Goal: Task Accomplishment & Management: Manage account settings

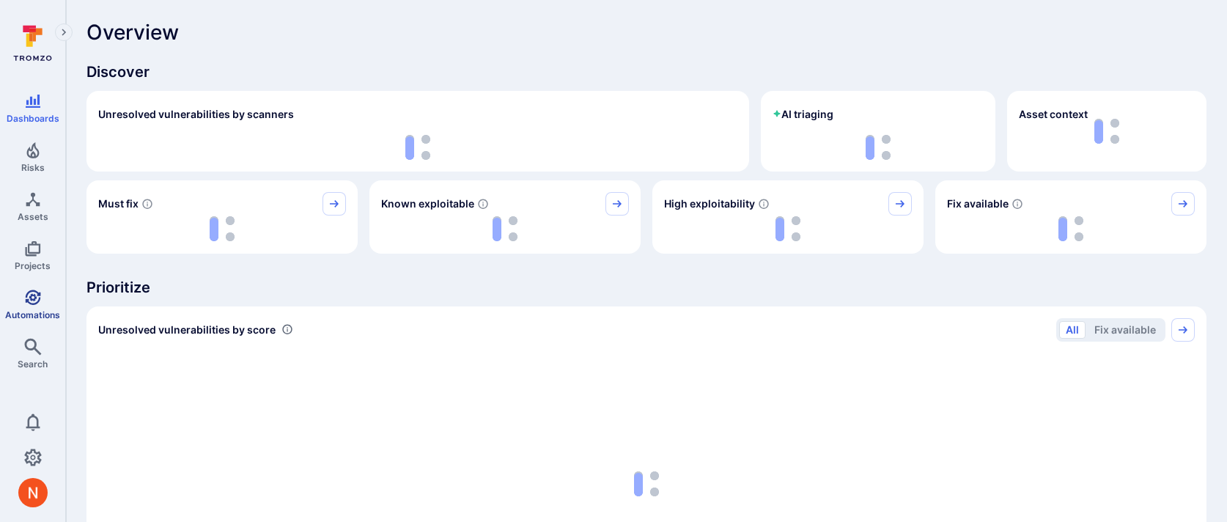
click at [32, 295] on icon "Automations" at bounding box center [33, 298] width 18 height 18
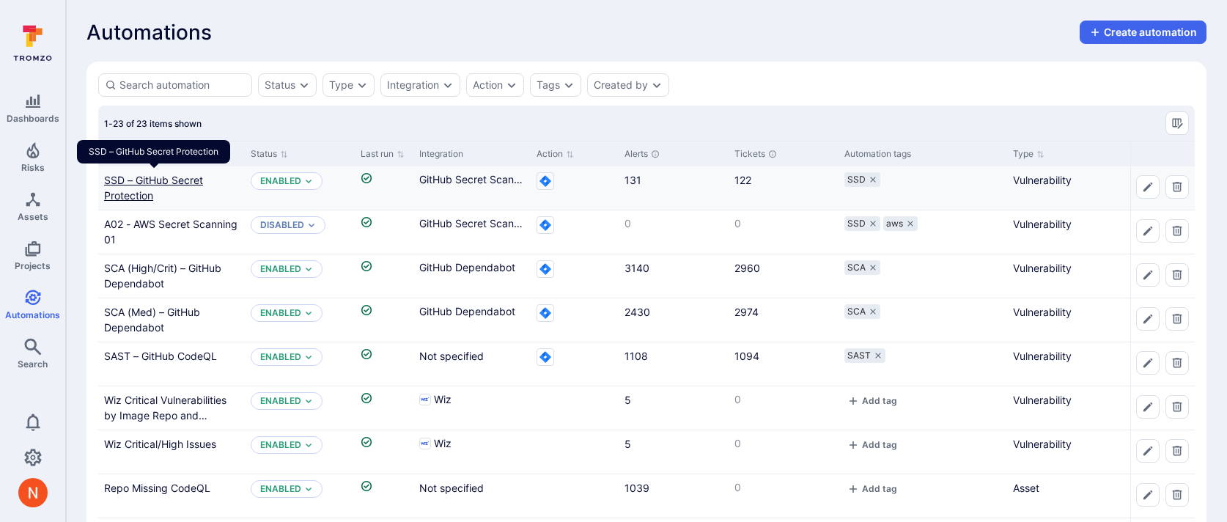
click at [174, 183] on link "SSD – GitHub Secret Protection" at bounding box center [153, 188] width 99 height 28
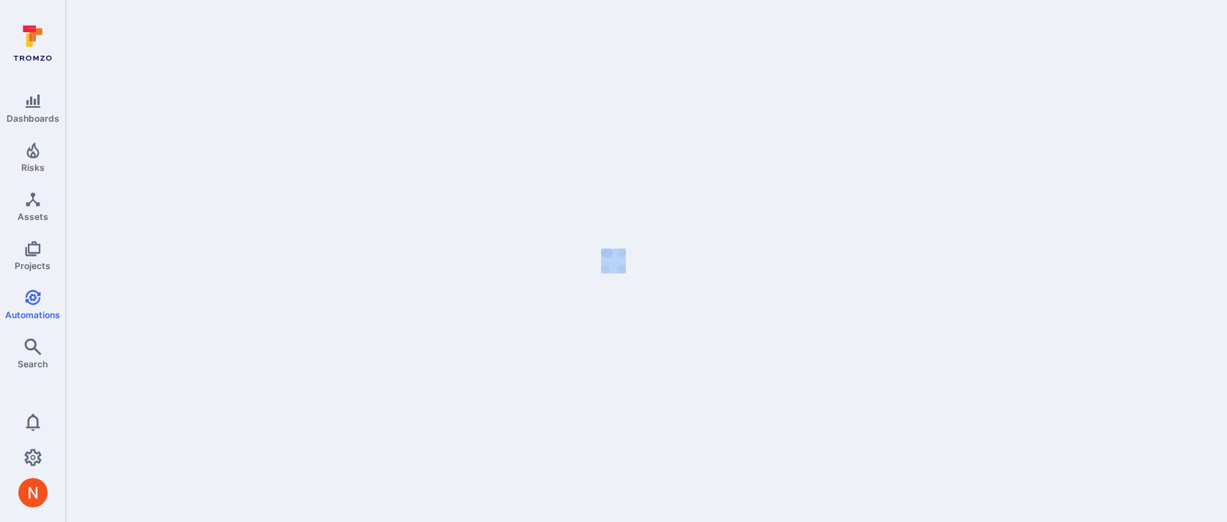
click at [174, 183] on body "Dashboards Risks Assets Projects Automations Search 0 Automations" at bounding box center [613, 261] width 1227 height 522
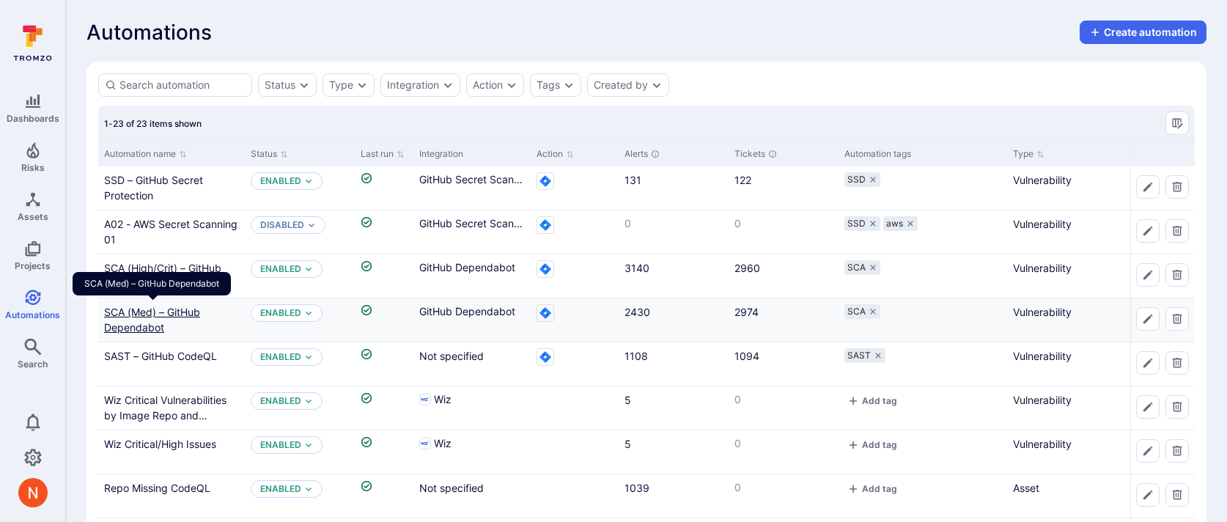
scroll to position [150, 0]
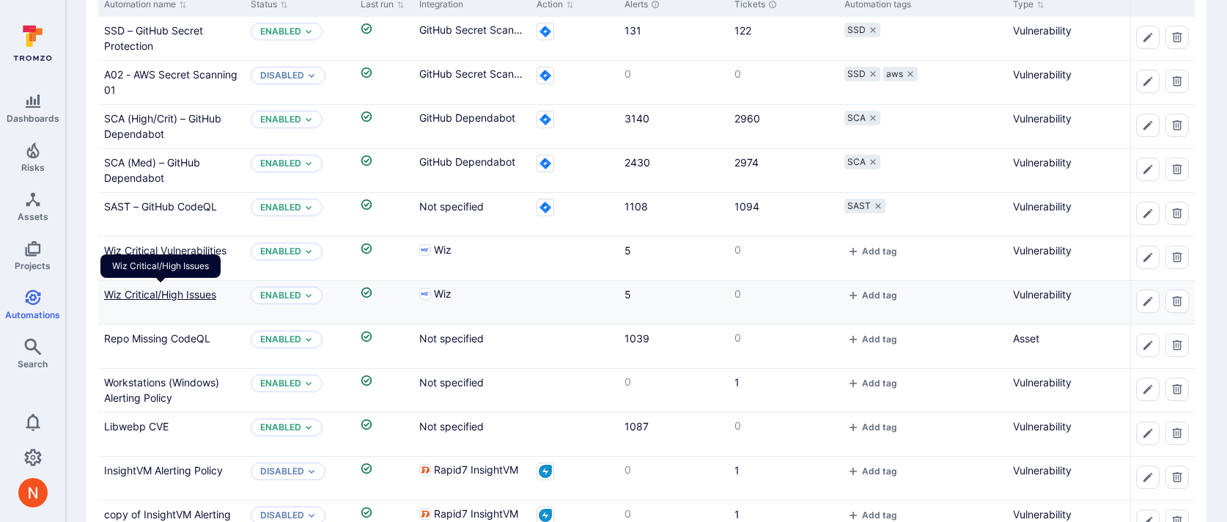
click at [167, 297] on link "Wiz Critical/High Issues" at bounding box center [160, 294] width 112 height 12
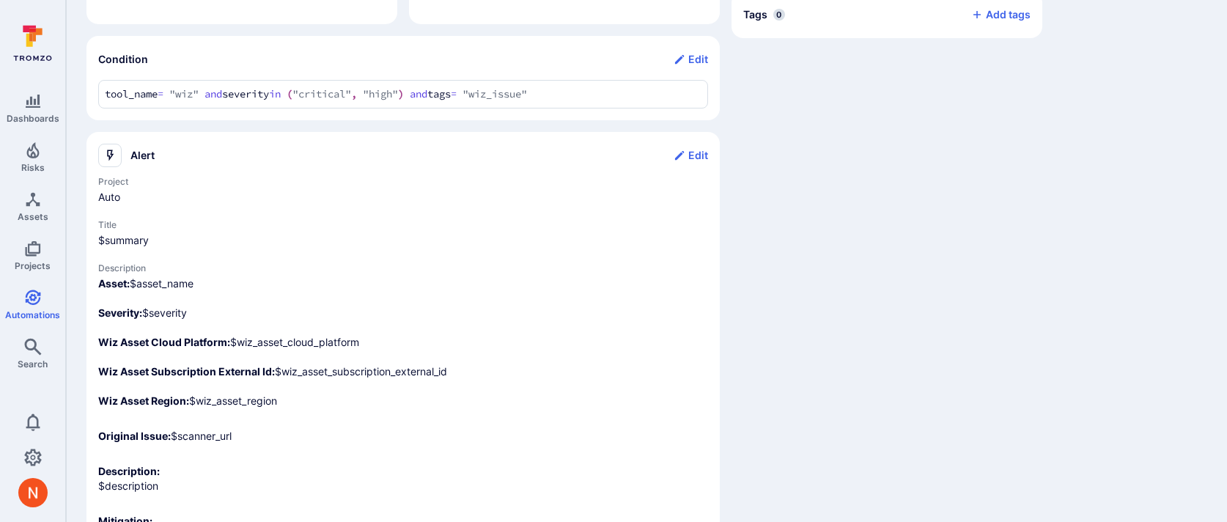
scroll to position [494, 0]
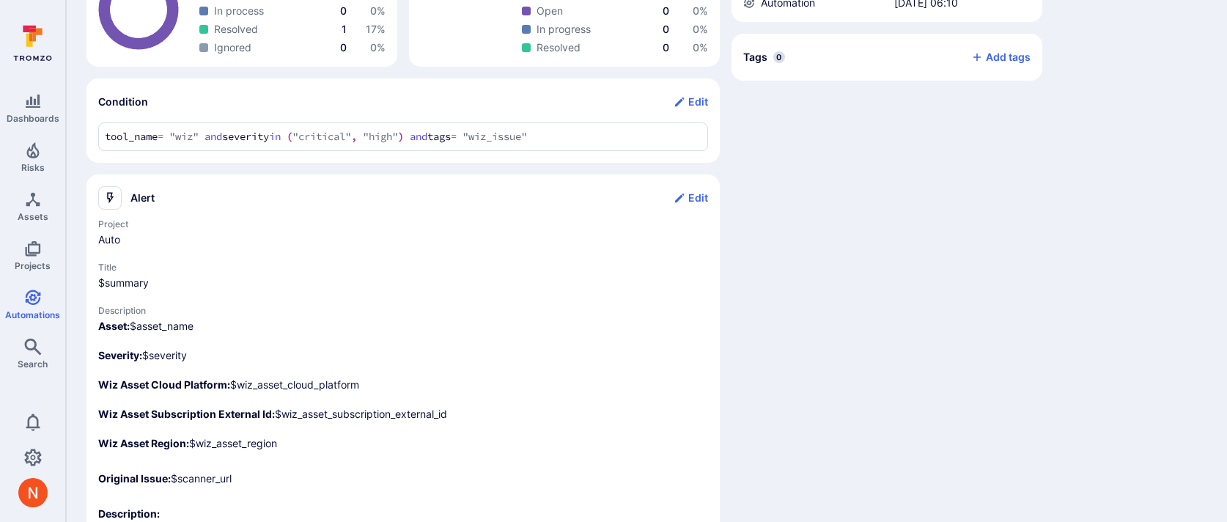
click at [64, 130] on div "Dashboards Risks Assets Projects Automations Search 0 Automations Wiz Critical/…" at bounding box center [613, 127] width 1227 height 1242
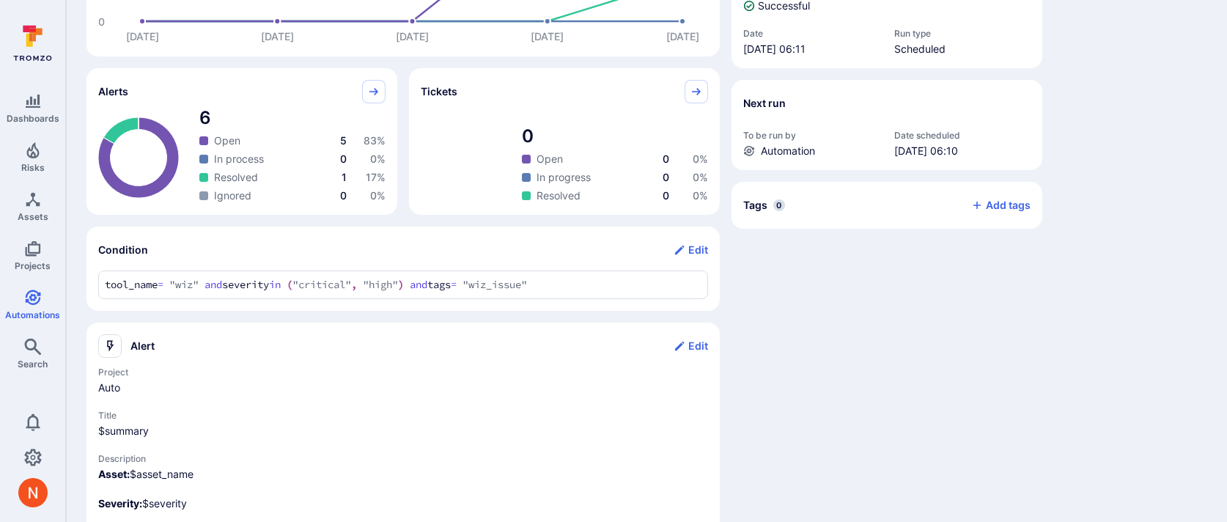
scroll to position [150, 0]
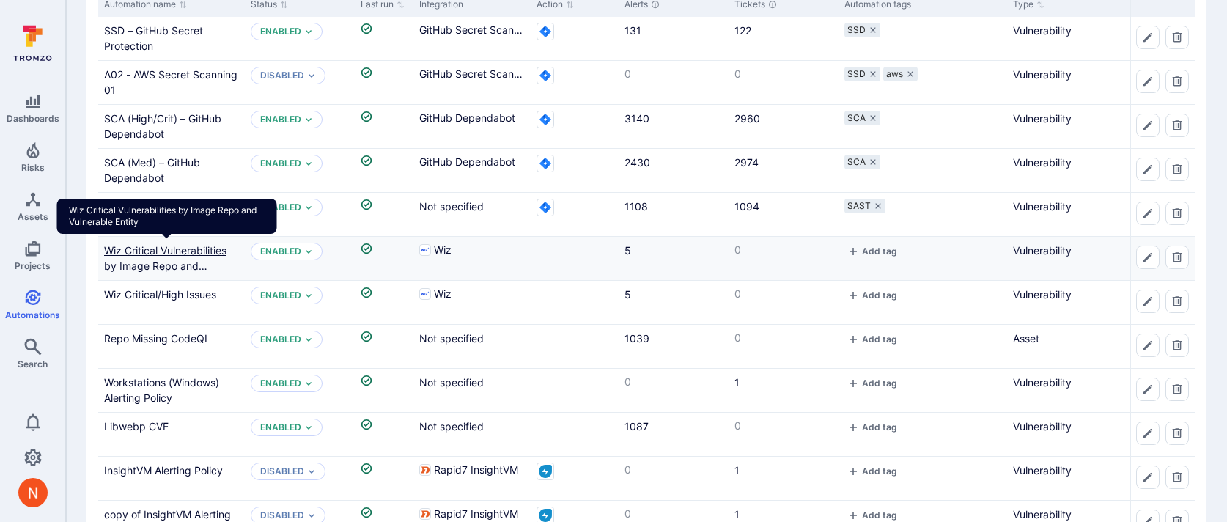
click at [172, 246] on link "Wiz Critical Vulnerabilities by Image Repo and Vulnerable Entity" at bounding box center [165, 265] width 122 height 43
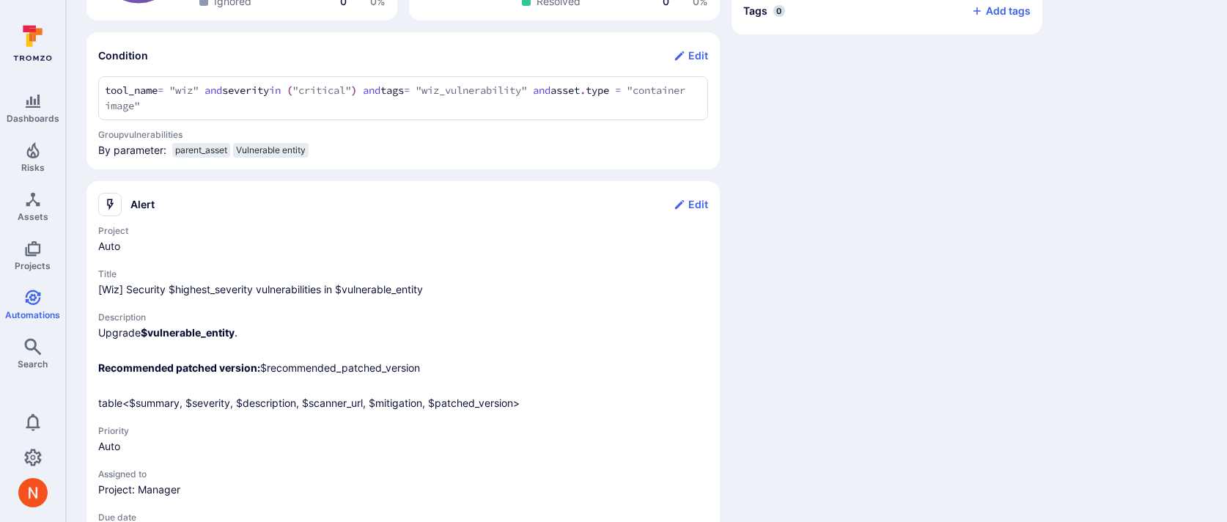
scroll to position [498, 0]
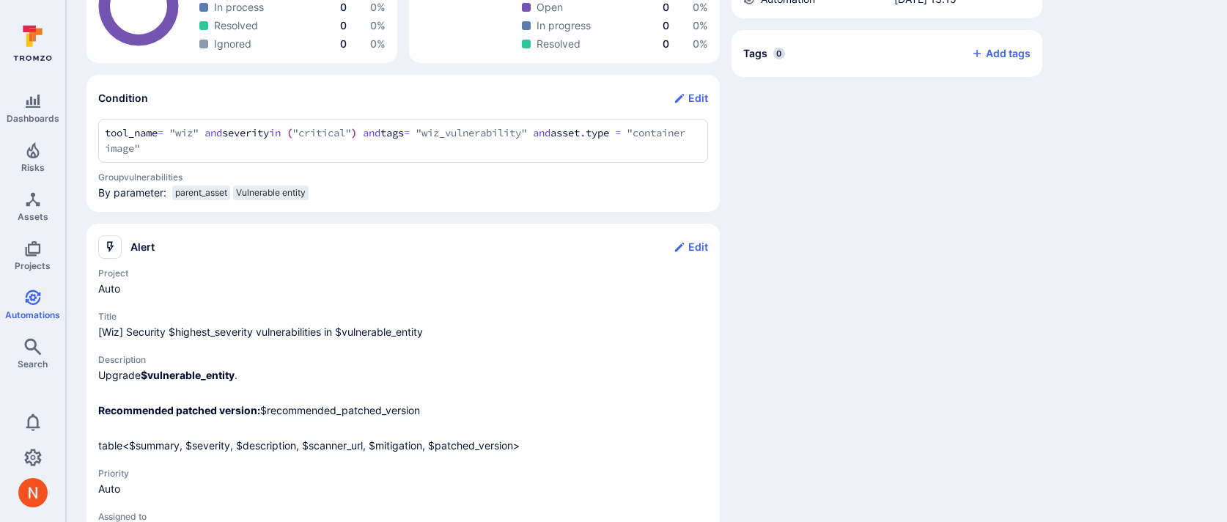
click at [78, 117] on div "Wiz Critical Vulnerabilities by Image Repo and Vulnerable Entity ... Show more …" at bounding box center [646, 58] width 1161 height 1113
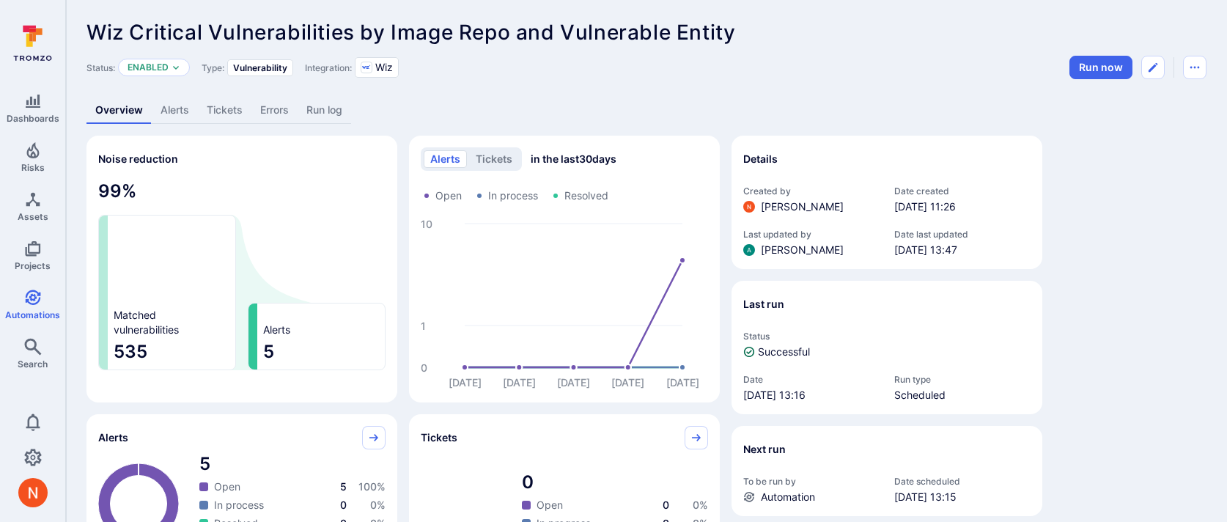
click at [281, 31] on span "Wiz Critical Vulnerabilities by Image Repo and Vulnerable Entity" at bounding box center [411, 32] width 649 height 25
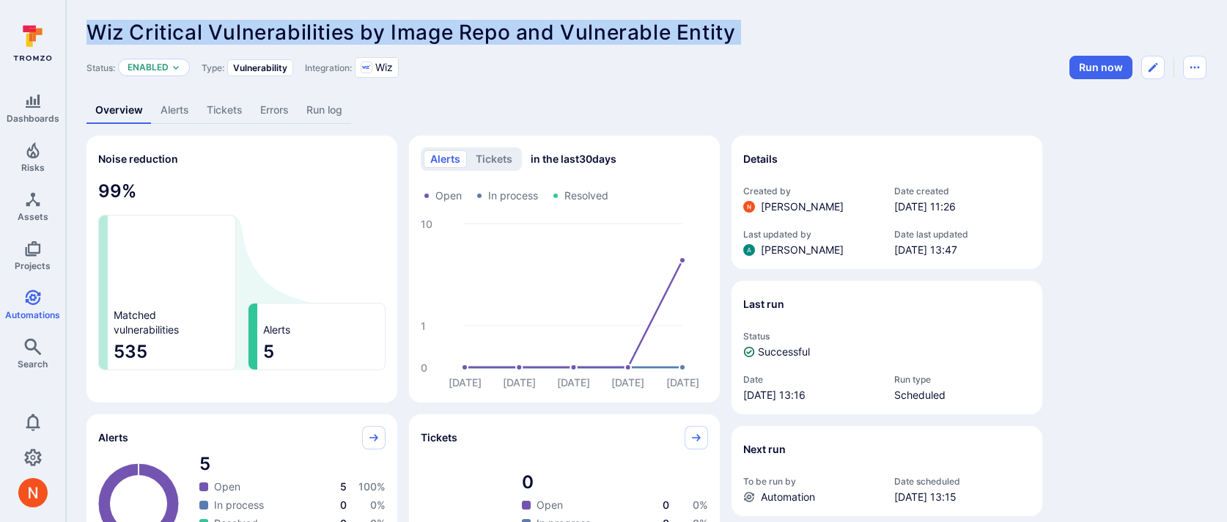
click at [281, 31] on span "Wiz Critical Vulnerabilities by Image Repo and Vulnerable Entity" at bounding box center [411, 32] width 649 height 25
copy header "Wiz Critical Vulnerabilities by Image Repo and Vulnerable Entity ... Show more"
click at [1158, 68] on icon "Edit automation" at bounding box center [1153, 68] width 12 height 12
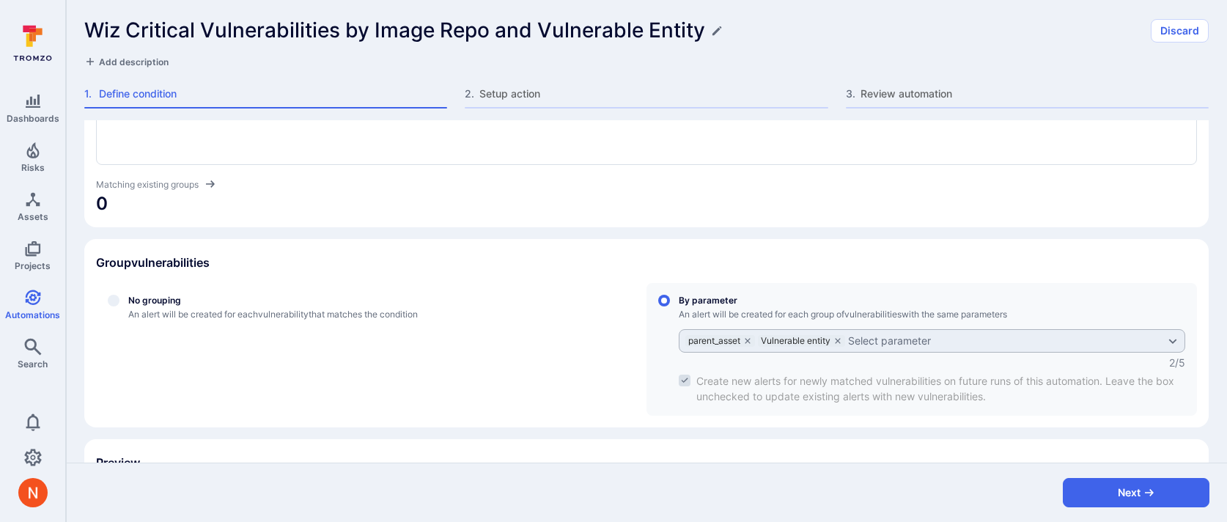
scroll to position [336, 0]
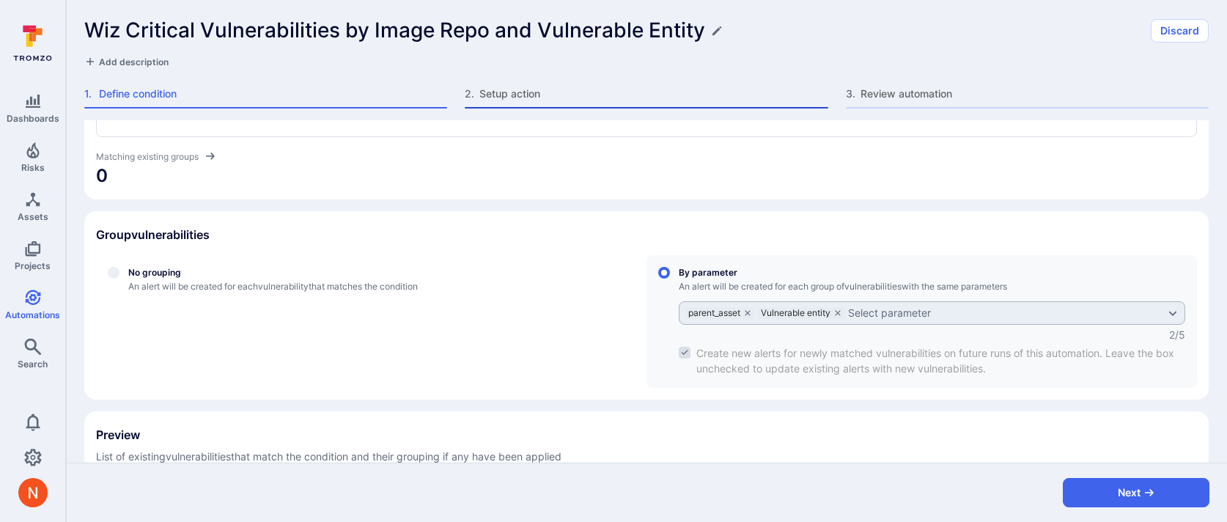
click at [613, 90] on span "Setup action" at bounding box center [653, 94] width 348 height 15
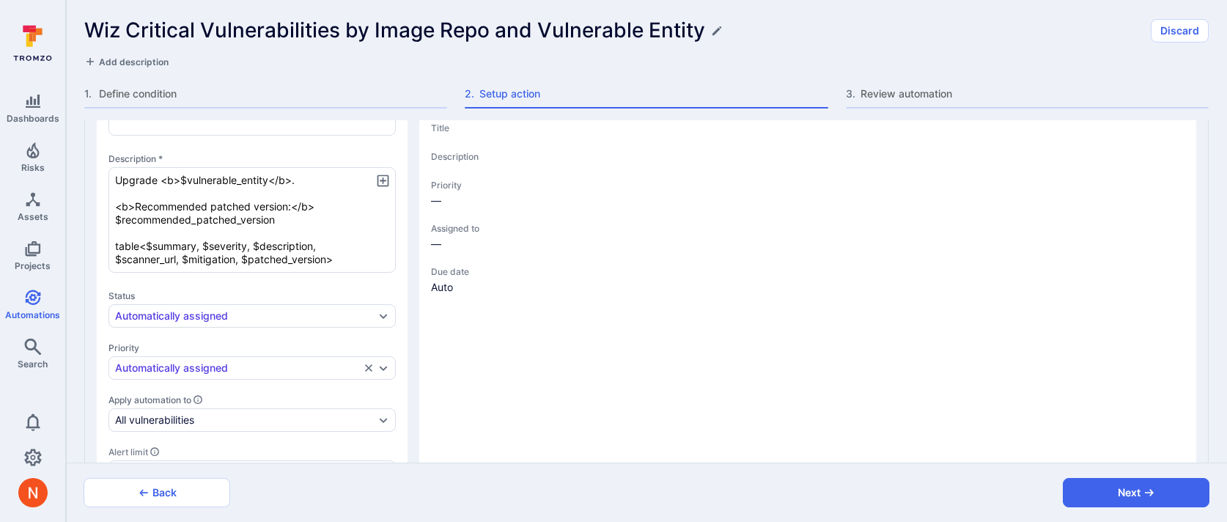
type textarea "x"
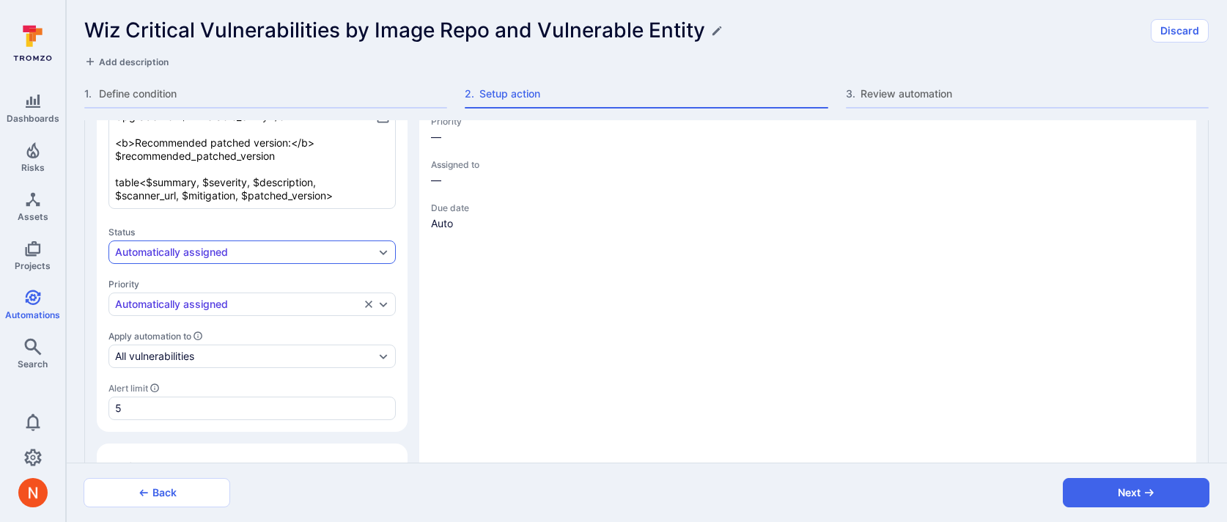
scroll to position [361, 0]
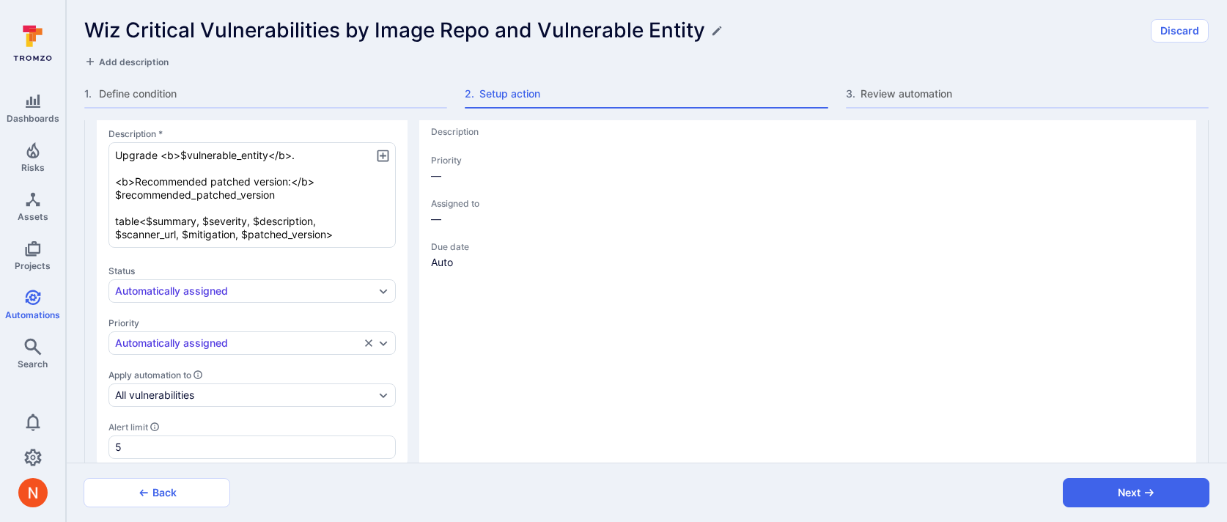
drag, startPoint x: 354, startPoint y: 234, endPoint x: 81, endPoint y: 151, distance: 285.0
click at [81, 151] on div "This automation has existing alerts and tickets which will be impacted if polic…" at bounding box center [646, 291] width 1161 height 342
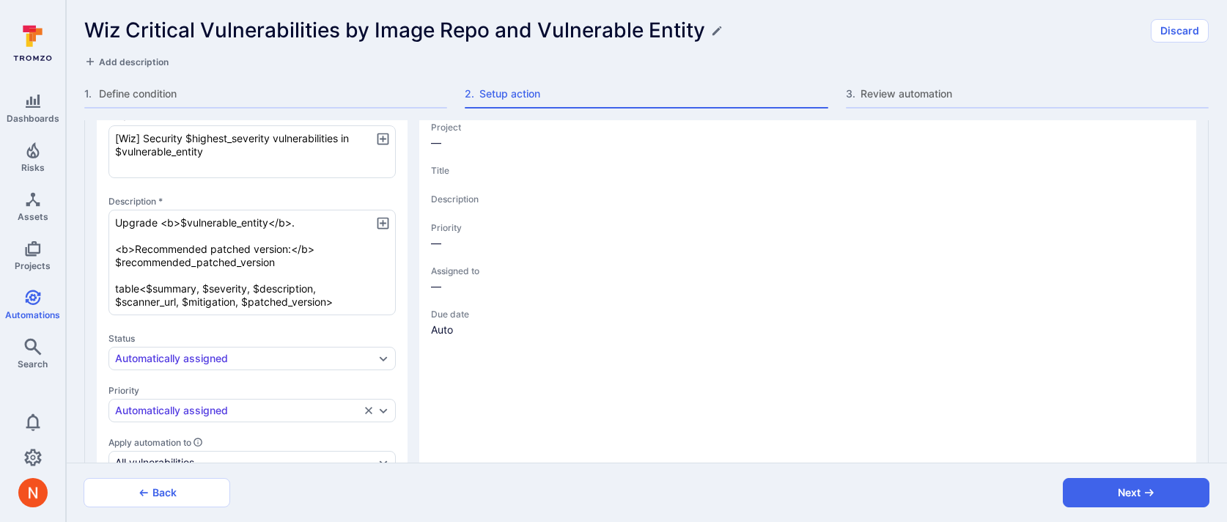
scroll to position [232, 0]
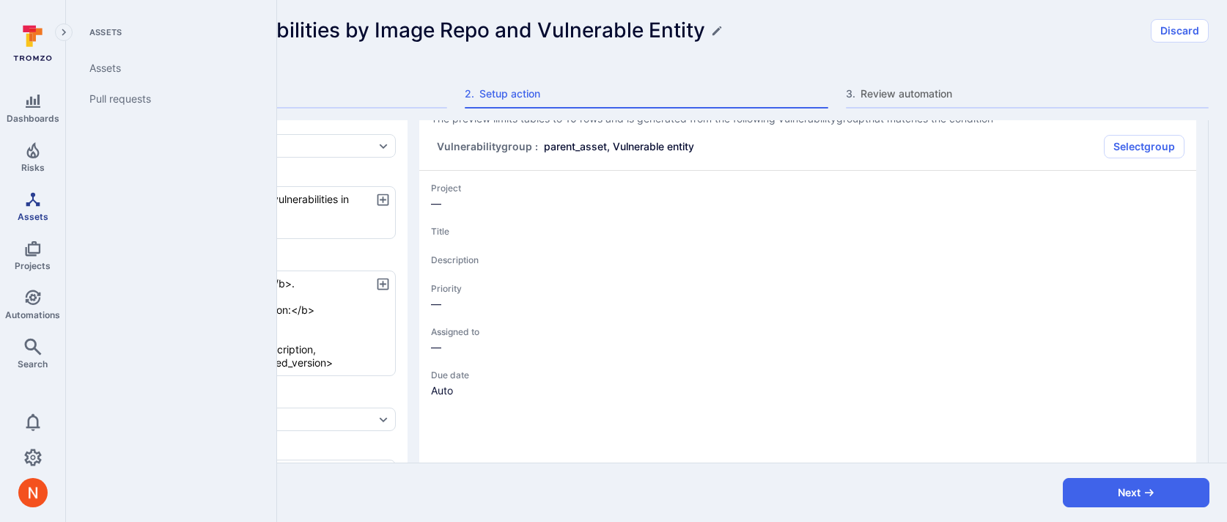
drag, startPoint x: 232, startPoint y: 209, endPoint x: 62, endPoint y: 196, distance: 170.6
click at [62, 196] on div "Dashboards Risks Assets Projects Automations Search 0 Assets Assets Pull reques…" at bounding box center [613, 261] width 1227 height 522
type textarea "x"
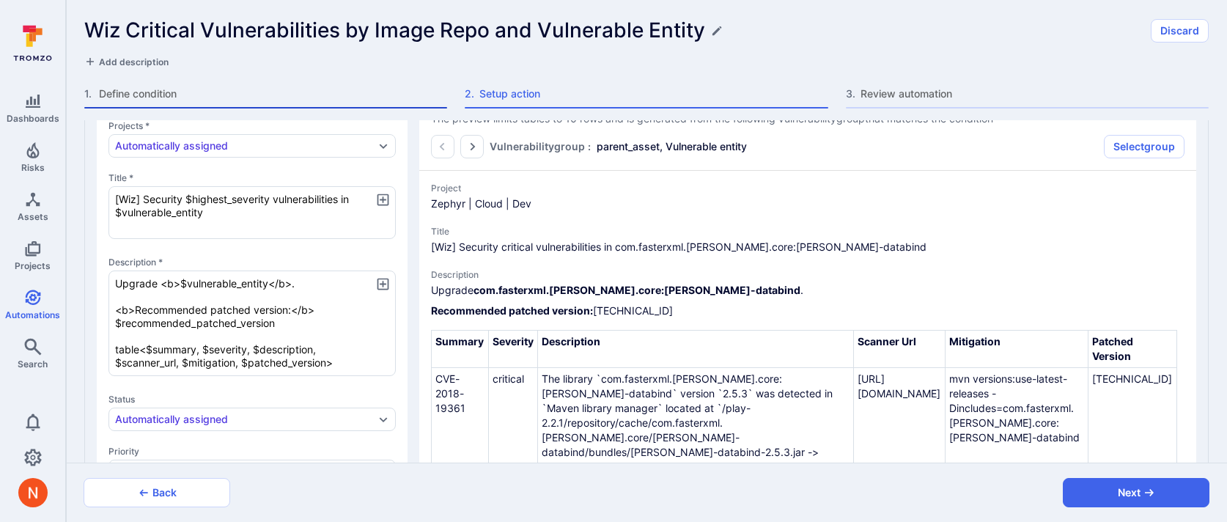
click at [187, 90] on span "Define condition" at bounding box center [273, 94] width 348 height 15
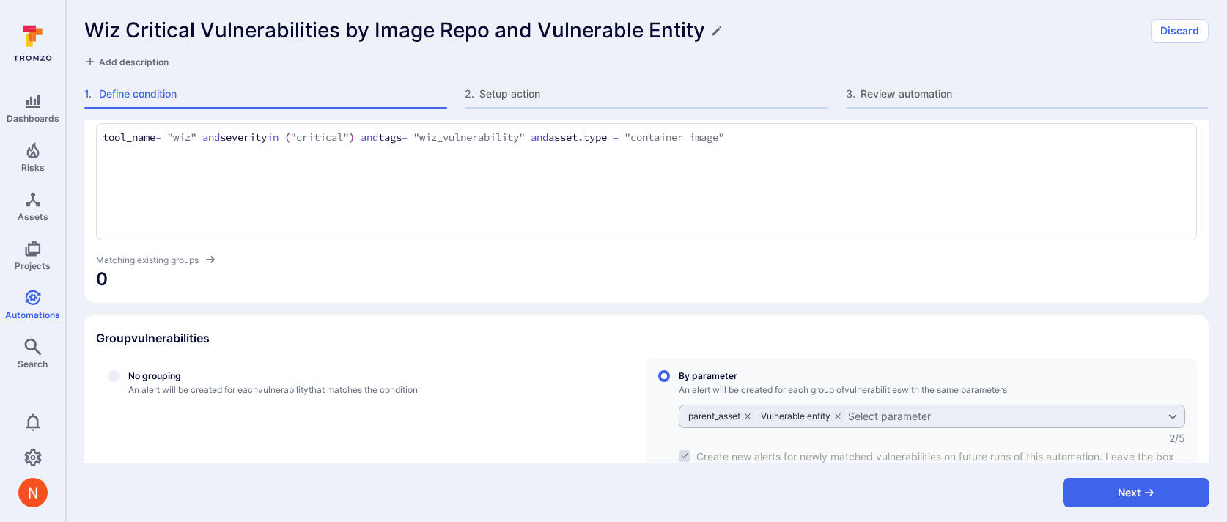
scroll to position [350, 0]
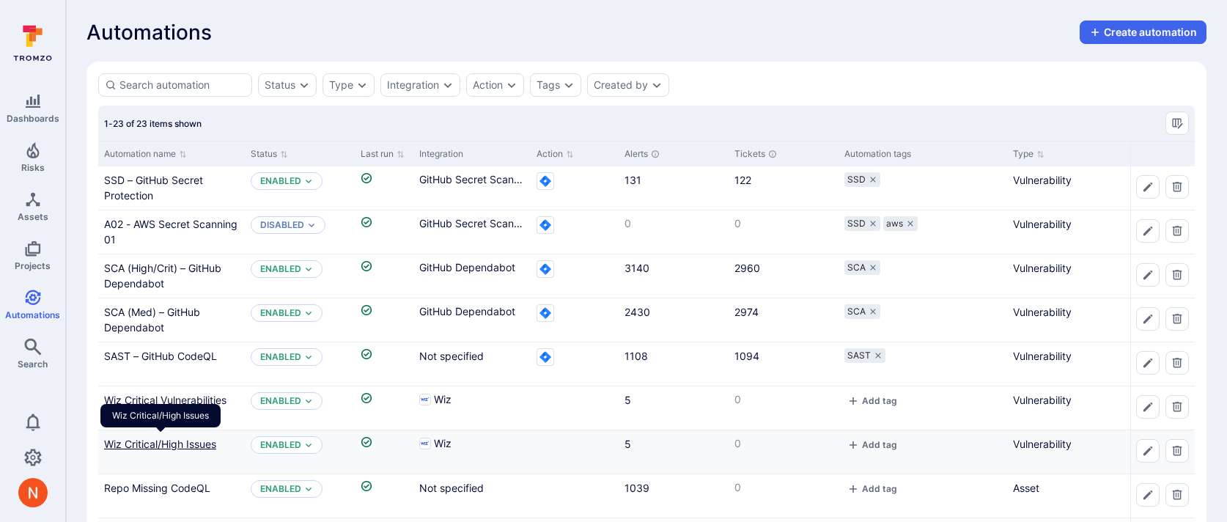
click at [144, 439] on link "Wiz Critical/High Issues" at bounding box center [160, 444] width 112 height 12
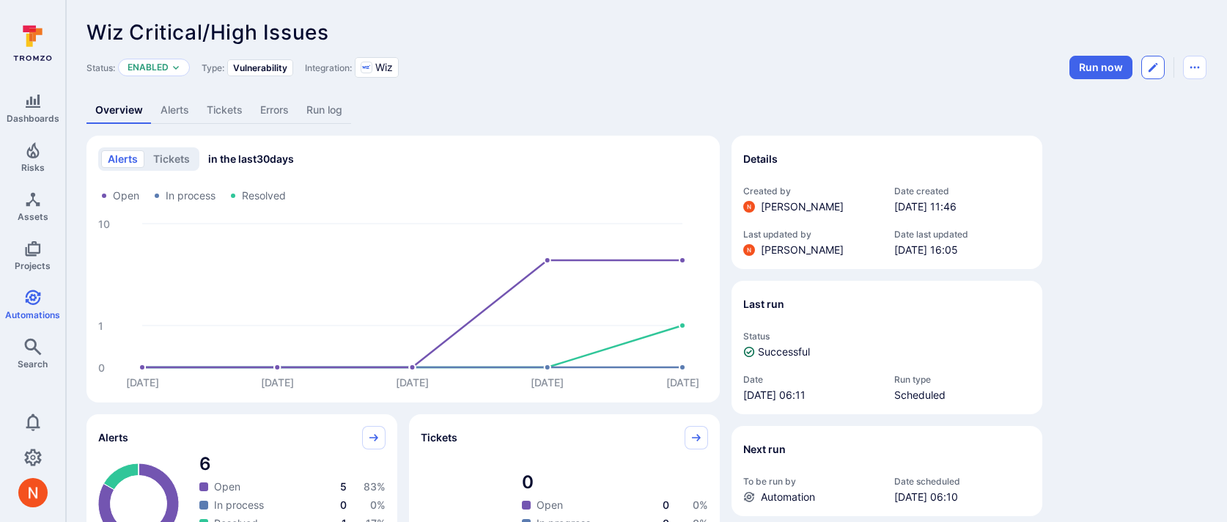
click at [1147, 70] on icon "Edit automation" at bounding box center [1153, 68] width 12 height 12
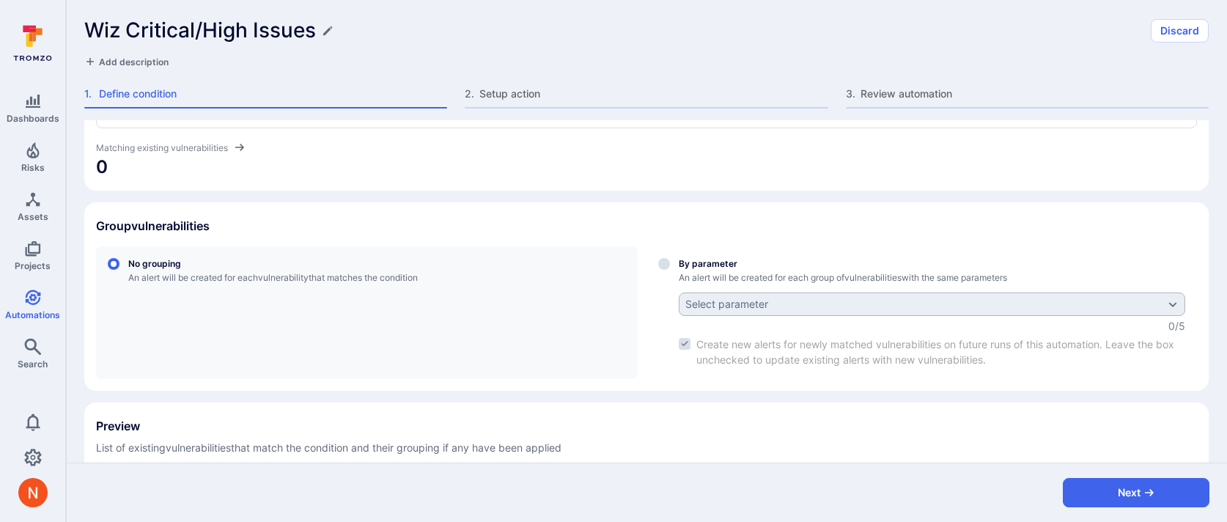
scroll to position [347, 0]
click at [250, 29] on h1 "Wiz Critical/High Issues" at bounding box center [200, 30] width 232 height 24
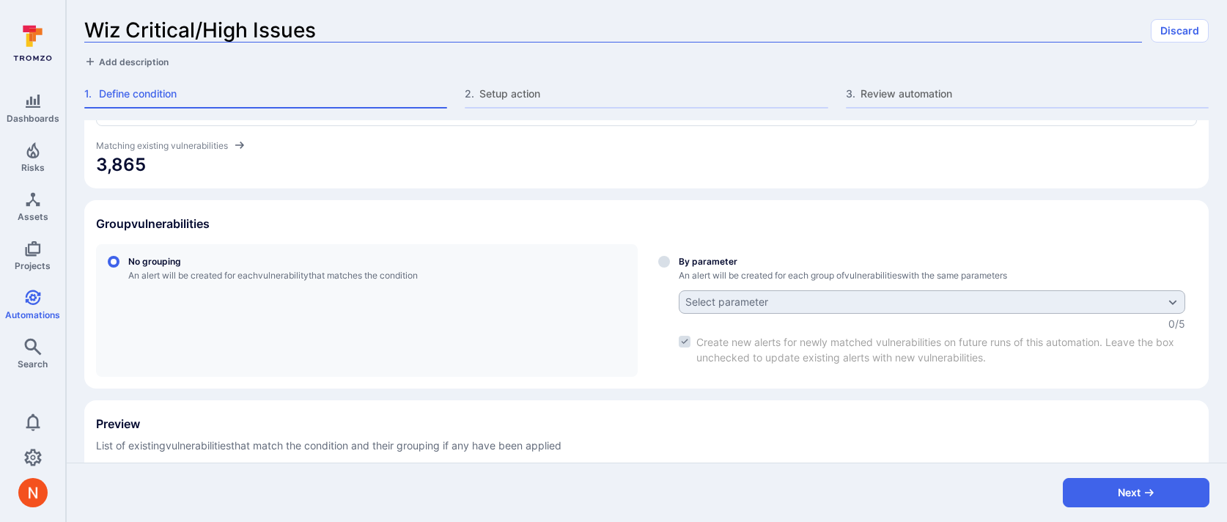
click at [250, 29] on input "Wiz Critical/High Issues" at bounding box center [613, 30] width 1058 height 24
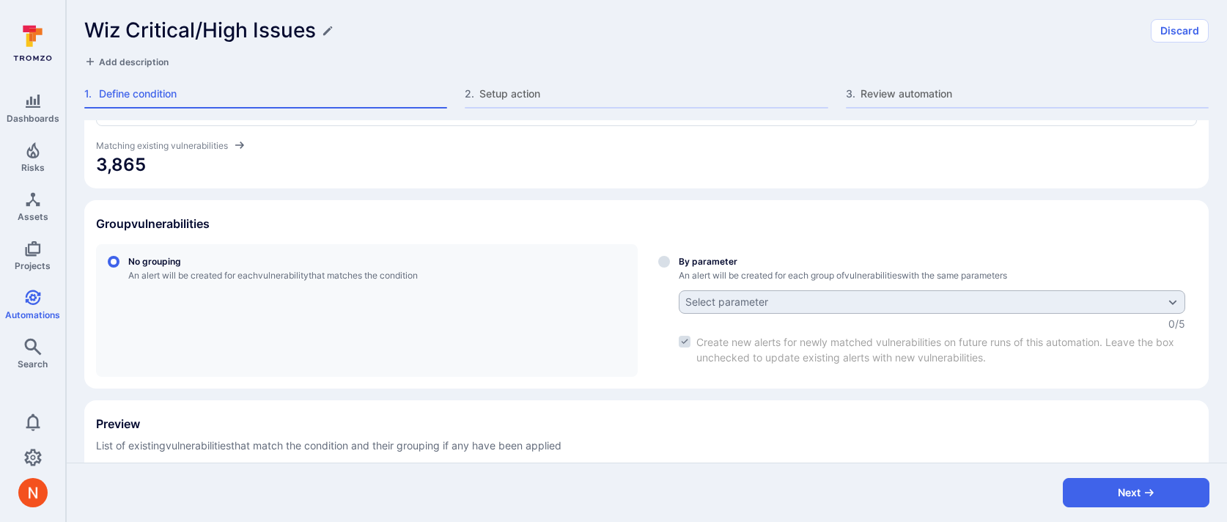
click at [565, 85] on div "Wiz Critical/High Issues Discard Add description 1 . Define condition 2 . Setup…" at bounding box center [646, 60] width 1161 height 120
click at [543, 93] on span "Setup action" at bounding box center [653, 94] width 348 height 15
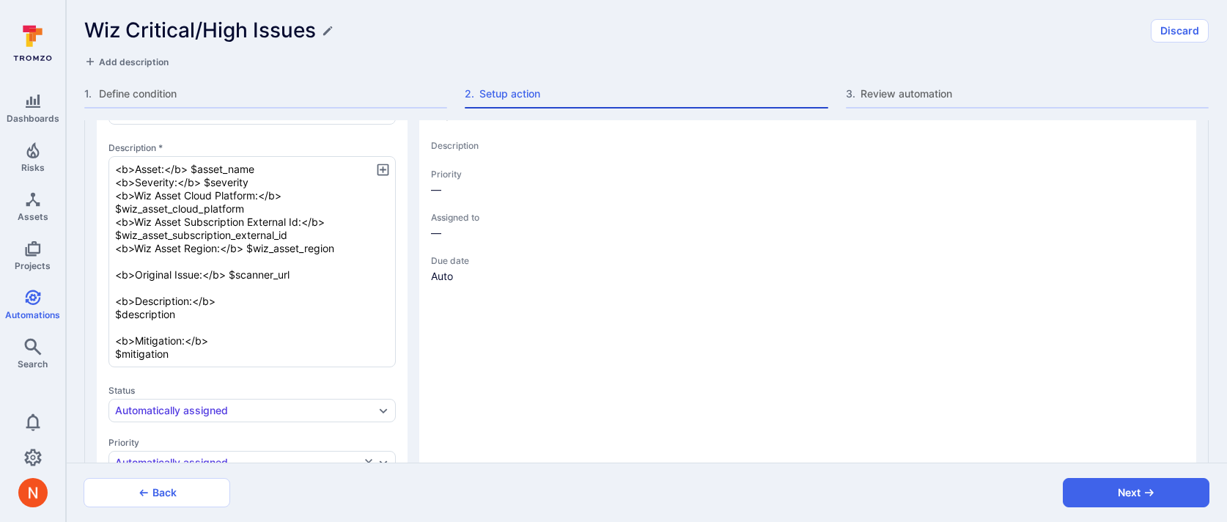
click at [526, 87] on span "Setup action" at bounding box center [653, 94] width 348 height 15
type textarea "x"
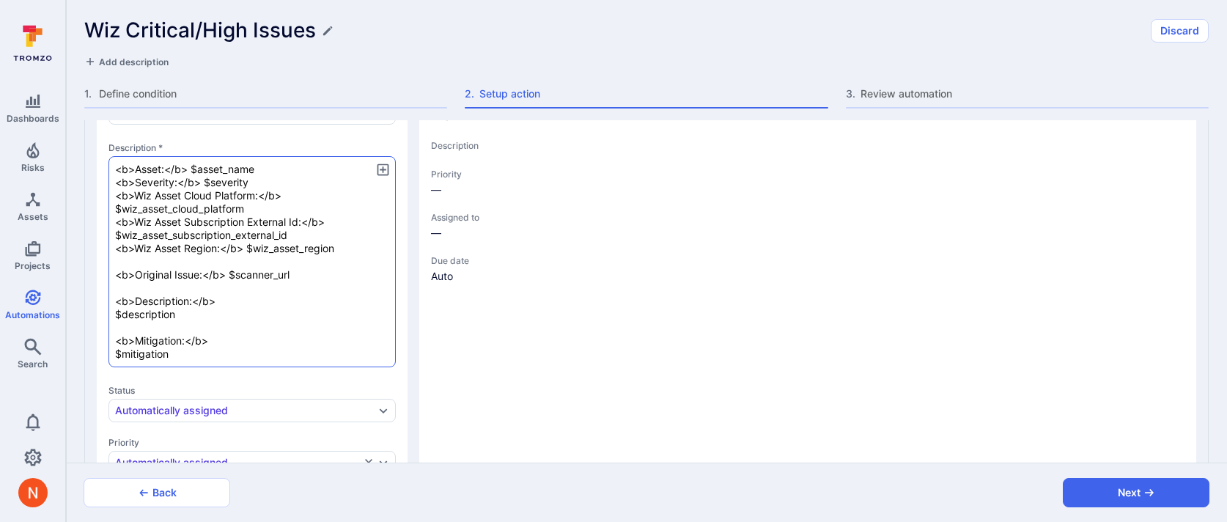
click at [222, 317] on textarea "<b>Asset:</b> $asset_name <b>Severity:</b> $severity <b>Wiz Asset Cloud Platfor…" at bounding box center [251, 261] width 287 height 211
type textarea "x"
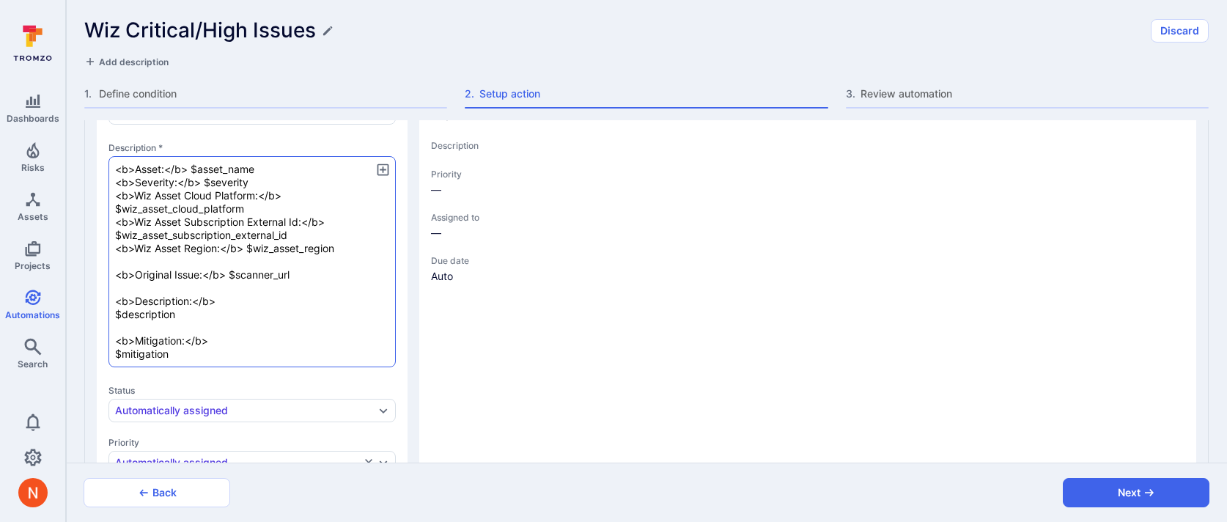
type textarea "x"
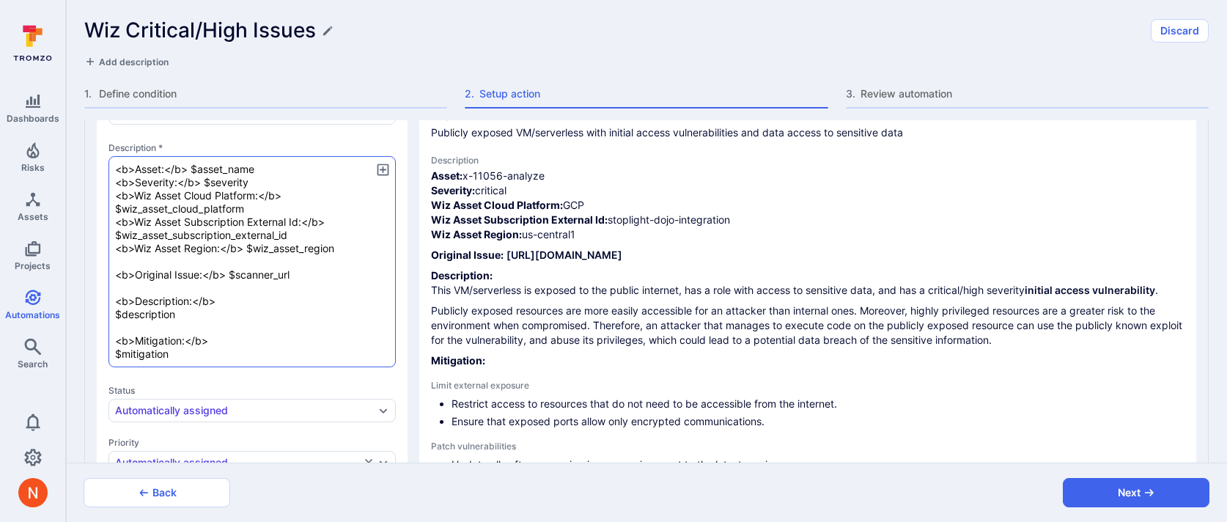
scroll to position [188, 0]
